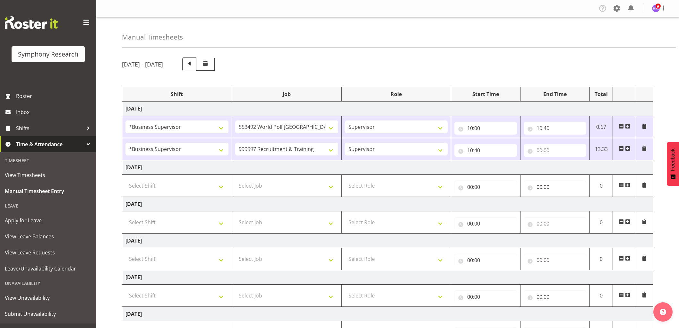
select select "1607"
select select "10499"
select select "1607"
select select "2379"
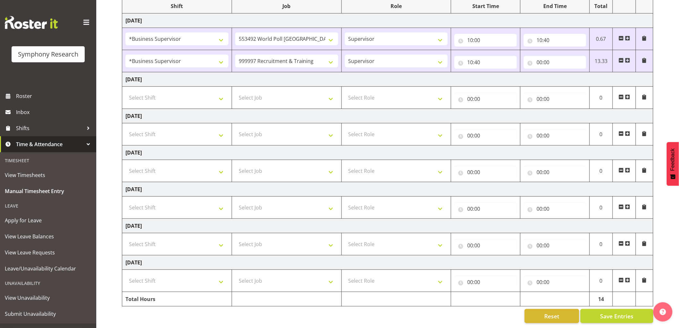
scroll to position [94, 0]
click at [546, 57] on input "00:00" at bounding box center [555, 62] width 63 height 13
click at [568, 73] on select "00 01 02 03 04 05 06 07 08 09 10 11 12 13 14 15 16 17 18 19 20 21 22 23" at bounding box center [567, 79] width 14 height 13
select select "13"
click at [560, 73] on select "00 01 02 03 04 05 06 07 08 09 10 11 12 13 14 15 16 17 18 19 20 21 22 23" at bounding box center [567, 79] width 14 height 13
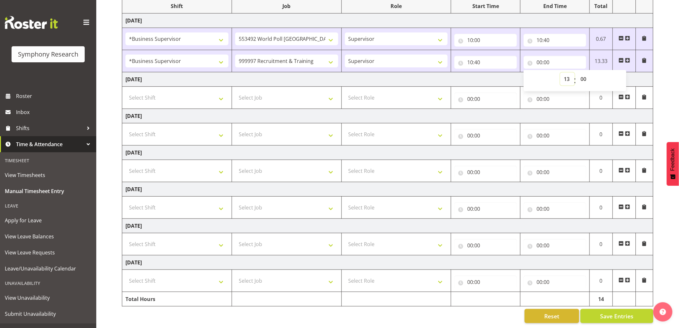
type input "13:00"
click at [585, 76] on select "00 01 02 03 04 05 06 07 08 09 10 11 12 13 14 15 16 17 18 19 20 21 22 23 24 25 2…" at bounding box center [584, 79] width 14 height 13
select select "35"
click at [577, 73] on select "00 01 02 03 04 05 06 07 08 09 10 11 12 13 14 15 16 17 18 19 20 21 22 23 24 25 2…" at bounding box center [584, 79] width 14 height 13
type input "13:35"
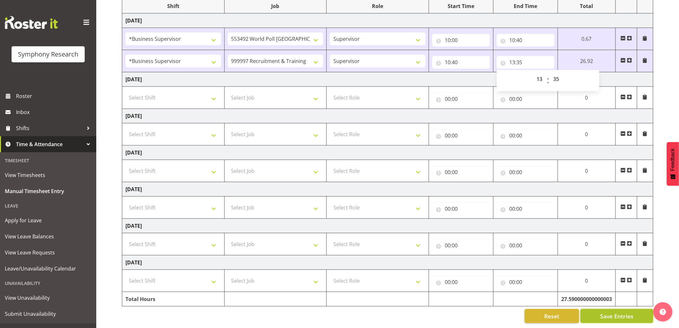
click at [618, 312] on span "Save Entries" at bounding box center [616, 316] width 33 height 8
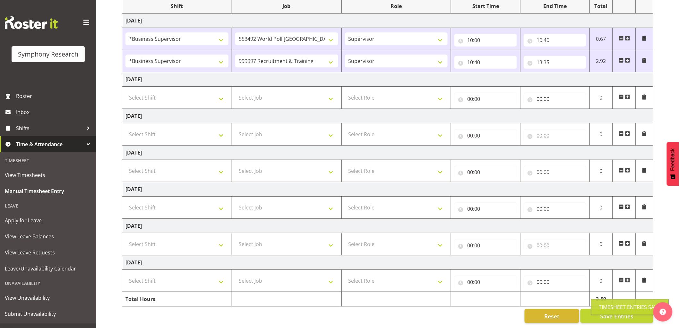
click at [630, 58] on span at bounding box center [627, 60] width 5 height 5
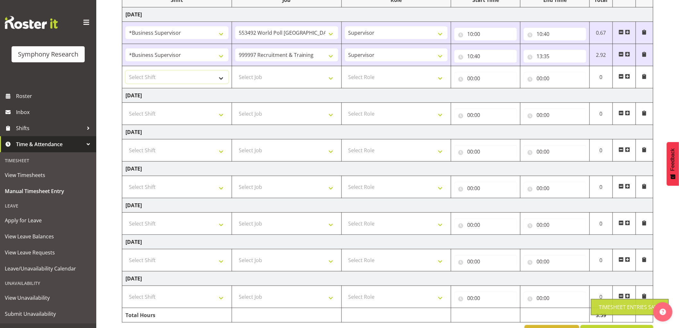
click at [162, 81] on select "Select Shift !!Weekend Residential (Roster IT Shift Label) *Business 9/10am ~ 4…" at bounding box center [176, 77] width 103 height 13
select select "1607"
click at [125, 71] on select "Select Shift !!Weekend Residential (Roster IT Shift Label) *Business 9/10am ~ 4…" at bounding box center [176, 77] width 103 height 13
click at [266, 70] on td "Select Job 550060 IF Admin 553492 World Poll Australia Wave 2 2025 553500 BFM J…" at bounding box center [287, 77] width 110 height 22
click at [266, 75] on select "Select Job 550060 IF Admin 553492 World Poll Australia Wave 2 2025 553500 BFM J…" at bounding box center [286, 77] width 103 height 13
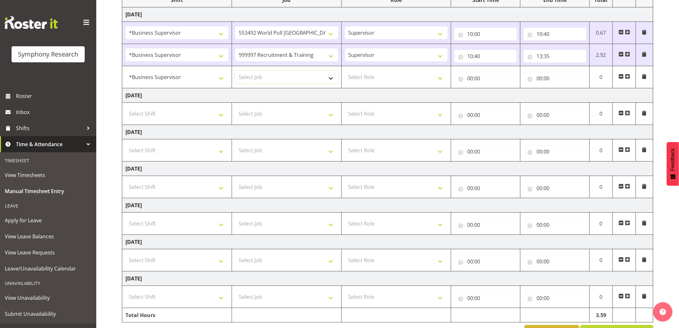
select select "2379"
click at [235, 71] on select "Select Job 550060 IF Admin 553492 World Poll Australia Wave 2 2025 553500 BFM J…" at bounding box center [286, 77] width 103 height 13
click at [376, 82] on select "Select Role Supervisor Interviewing Briefing" at bounding box center [396, 77] width 103 height 13
select select "45"
click at [345, 71] on select "Select Role Supervisor Interviewing Briefing" at bounding box center [396, 77] width 103 height 13
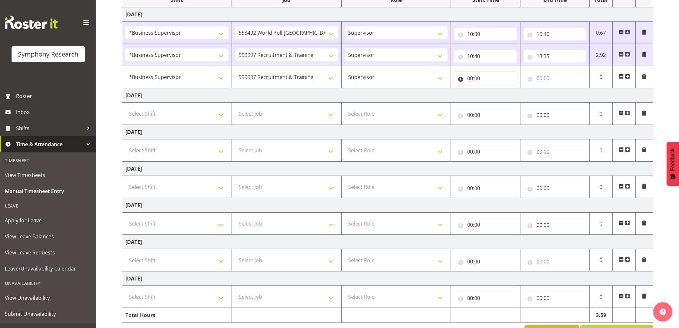
click at [472, 76] on input "00:00" at bounding box center [485, 78] width 63 height 13
click at [495, 95] on select "00 01 02 03 04 05 06 07 08 09 10 11 12 13 14 15 16 17 18 19 20 21 22 23" at bounding box center [498, 95] width 14 height 13
select select "13"
click at [491, 89] on select "00 01 02 03 04 05 06 07 08 09 10 11 12 13 14 15 16 17 18 19 20 21 22 23" at bounding box center [498, 95] width 14 height 13
type input "13:00"
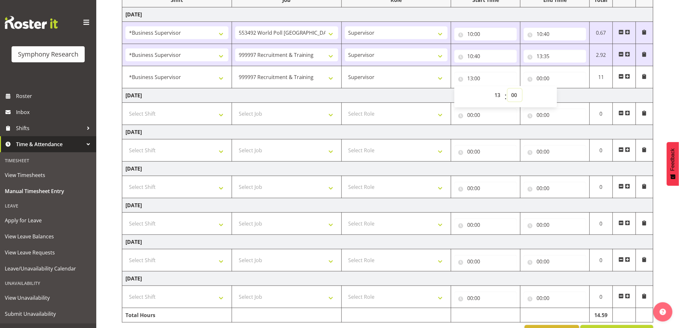
drag, startPoint x: 511, startPoint y: 93, endPoint x: 513, endPoint y: 99, distance: 5.7
click at [512, 93] on select "00 01 02 03 04 05 06 07 08 09 10 11 12 13 14 15 16 17 18 19 20 21 22 23 24 25 2…" at bounding box center [515, 95] width 14 height 13
select select "5"
click at [508, 89] on select "00 01 02 03 04 05 06 07 08 09 10 11 12 13 14 15 16 17 18 19 20 21 22 23 24 25 2…" at bounding box center [515, 95] width 14 height 13
type input "13:05"
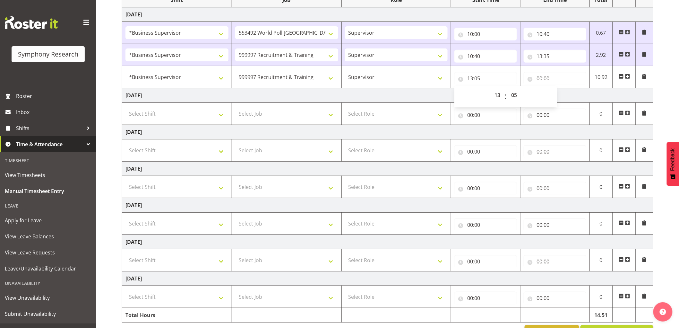
click at [432, 95] on td "Tuesday 12th August 2025" at bounding box center [387, 95] width 531 height 14
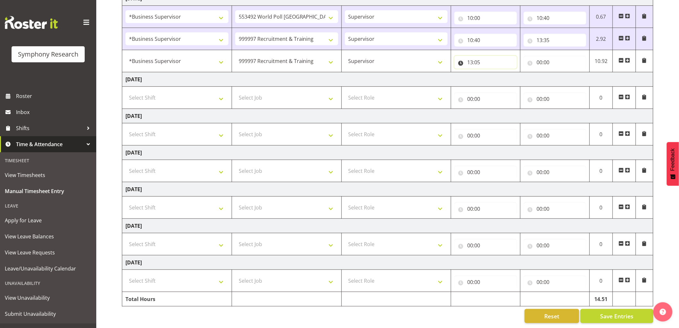
click at [470, 59] on input "13:05" at bounding box center [485, 62] width 63 height 13
drag, startPoint x: 495, startPoint y: 72, endPoint x: 502, endPoint y: 75, distance: 8.0
click at [501, 74] on select "00 01 02 03 04 05 06 07 08 09 10 11 12 13 14 15 16 17 18 19 20 21 22 23" at bounding box center [498, 79] width 14 height 13
select select "14"
click at [491, 73] on select "00 01 02 03 04 05 06 07 08 09 10 11 12 13 14 15 16 17 18 19 20 21 22 23" at bounding box center [498, 79] width 14 height 13
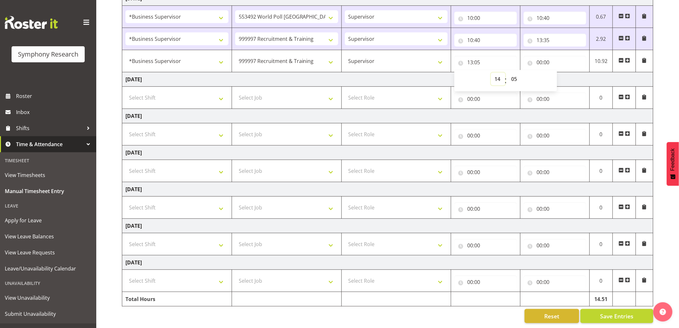
type input "14:05"
click at [607, 309] on button "Save Entries" at bounding box center [617, 316] width 73 height 14
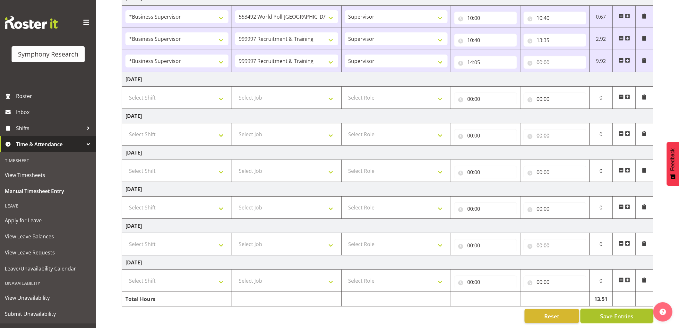
click at [617, 312] on span "Save Entries" at bounding box center [616, 316] width 33 height 8
click at [35, 131] on span "Shifts" at bounding box center [49, 128] width 67 height 10
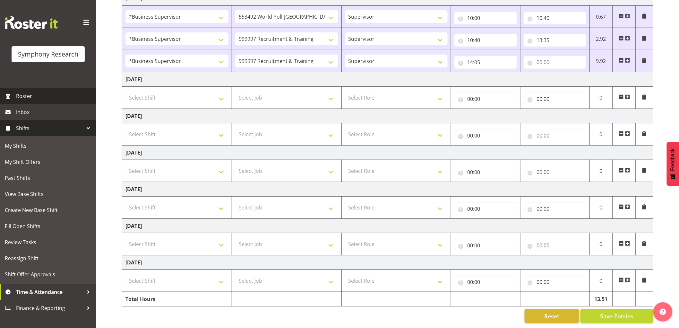
click at [37, 101] on link "Roster" at bounding box center [48, 96] width 96 height 16
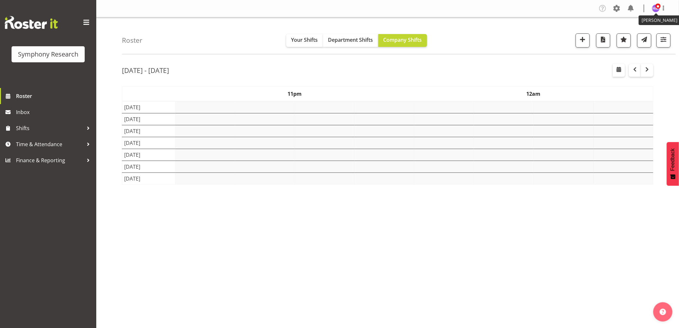
click at [659, 8] on span at bounding box center [658, 6] width 5 height 5
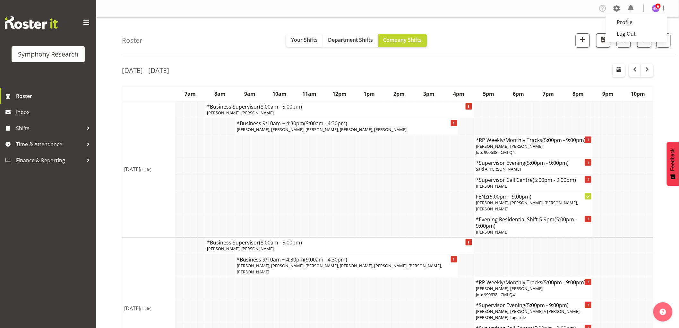
click at [619, 12] on span at bounding box center [617, 8] width 10 height 10
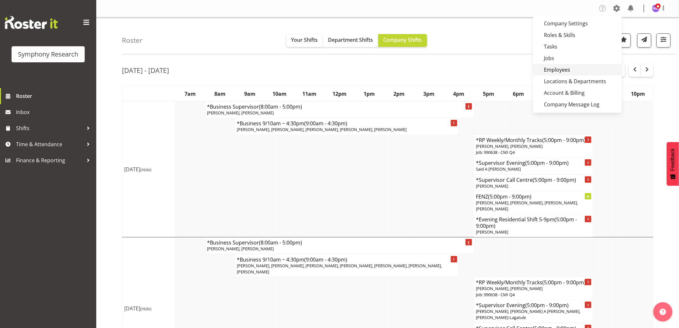
click at [564, 72] on link "Employees" at bounding box center [577, 70] width 89 height 12
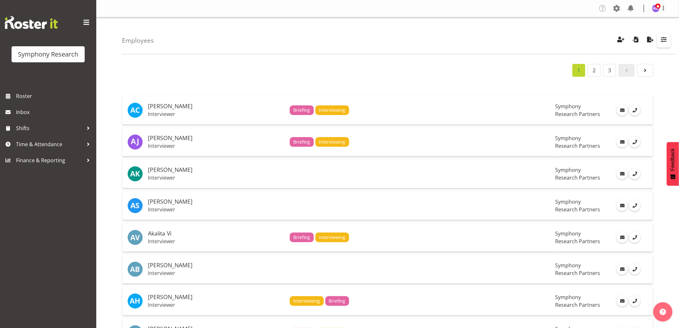
click at [667, 38] on span "button" at bounding box center [664, 39] width 8 height 8
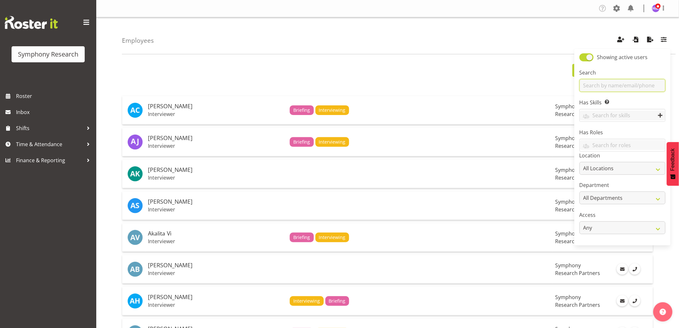
click at [630, 87] on input "text" at bounding box center [623, 85] width 86 height 13
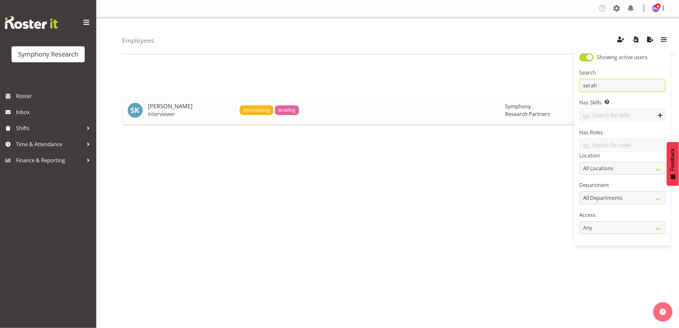
type input "serah"
click at [158, 111] on p "Interviewer" at bounding box center [191, 114] width 87 height 6
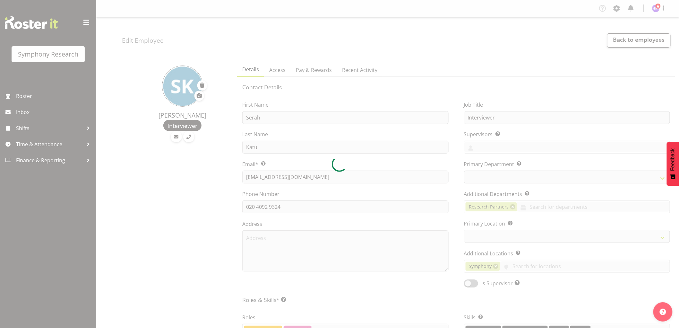
select select "39"
